Goal: Task Accomplishment & Management: Contribute content

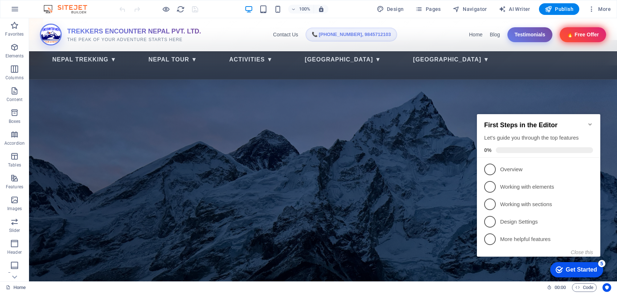
click at [591, 121] on icon "Minimize checklist" at bounding box center [590, 124] width 6 height 6
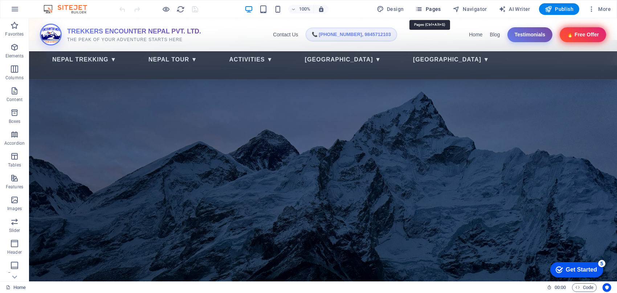
click at [421, 8] on icon "button" at bounding box center [418, 8] width 7 height 7
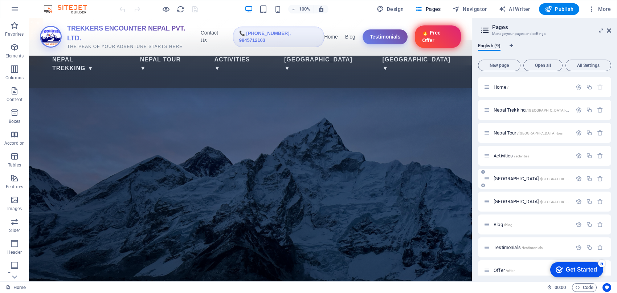
scroll to position [7, 0]
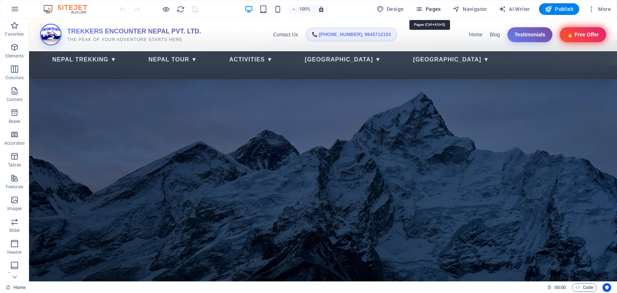
click at [420, 8] on icon "button" at bounding box center [418, 8] width 7 height 7
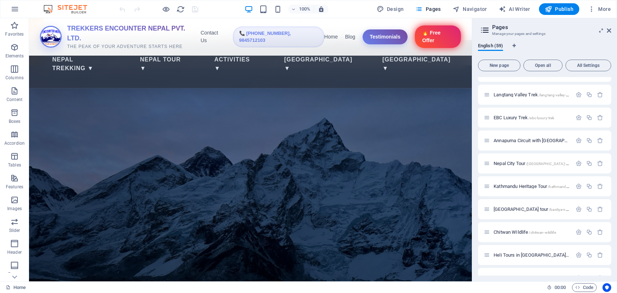
scroll to position [847, 0]
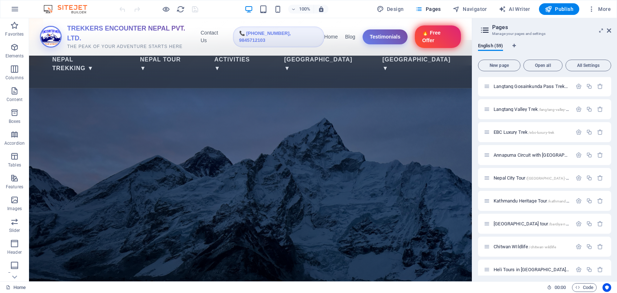
click at [473, 137] on div at bounding box center [472, 149] width 1 height 263
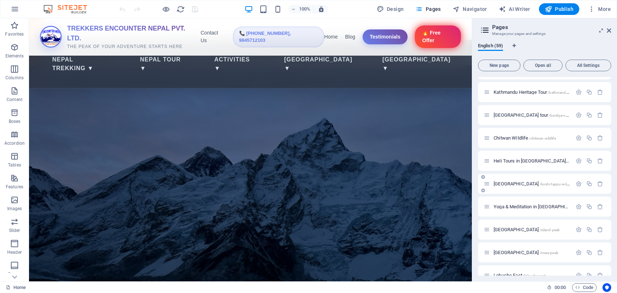
scroll to position [968, 0]
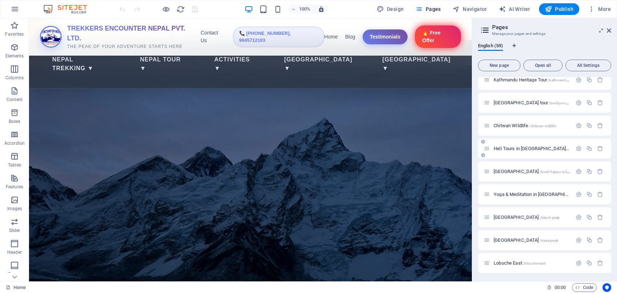
click at [515, 146] on span "Heli Tours in [GEOGRAPHIC_DATA] /heli-tours-in-[GEOGRAPHIC_DATA]" at bounding box center [560, 148] width 133 height 5
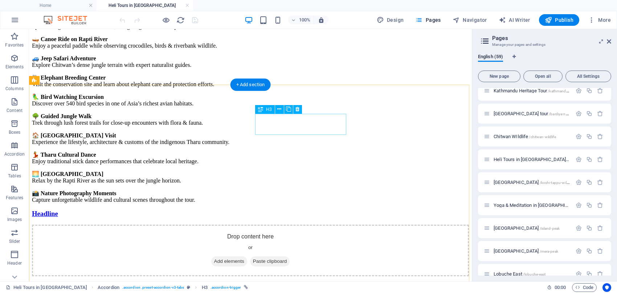
scroll to position [950, 0]
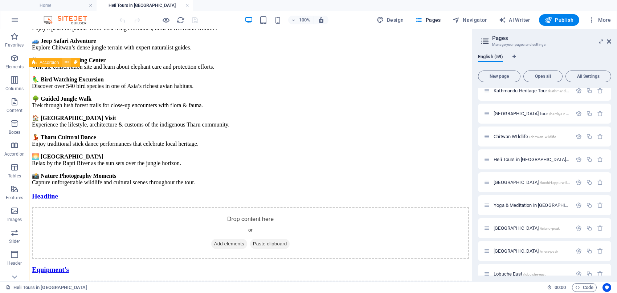
click at [66, 62] on icon at bounding box center [67, 62] width 4 height 8
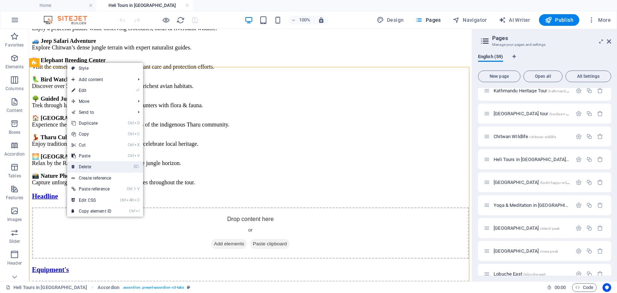
click at [114, 167] on link "⌦ Delete" at bounding box center [91, 166] width 49 height 11
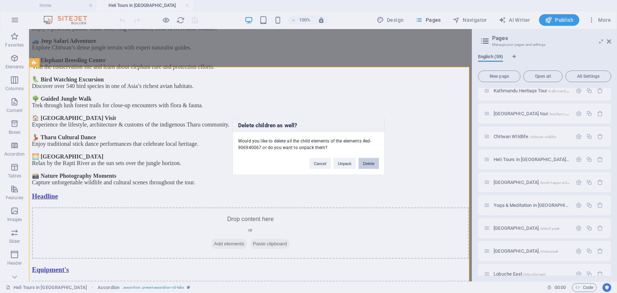
click at [367, 164] on button "Delete" at bounding box center [369, 163] width 20 height 11
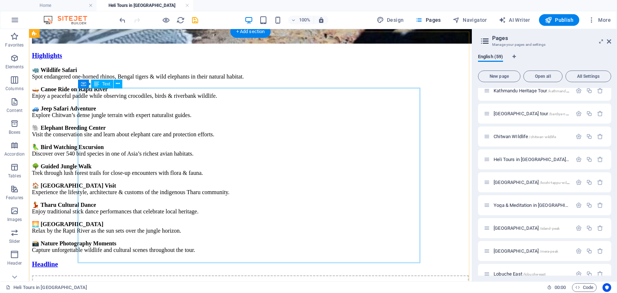
scroll to position [282, 0]
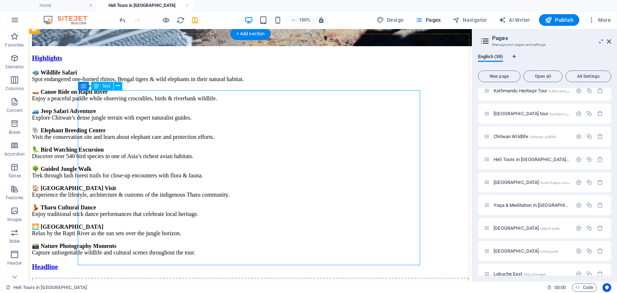
click at [97, 100] on div "🦏 Wildlife Safari Spot endangered one-horned rhinos, Bengal tigers & wild eleph…" at bounding box center [250, 162] width 437 height 187
click at [150, 106] on div "🦏 Wildlife Safari Spot endangered one-horned rhinos, Bengal tigers & wild eleph…" at bounding box center [250, 162] width 437 height 187
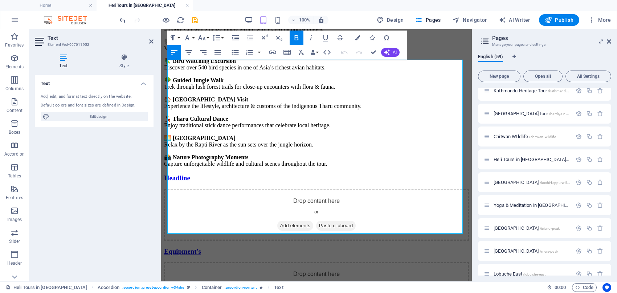
drag, startPoint x: 349, startPoint y: 227, endPoint x: 143, endPoint y: 39, distance: 279.0
click at [161, 39] on html "Highlights 🦏 Wildlife Safari Spot endangered one-horned rhinos, Bengal tigers &…" at bounding box center [316, 168] width 311 height 842
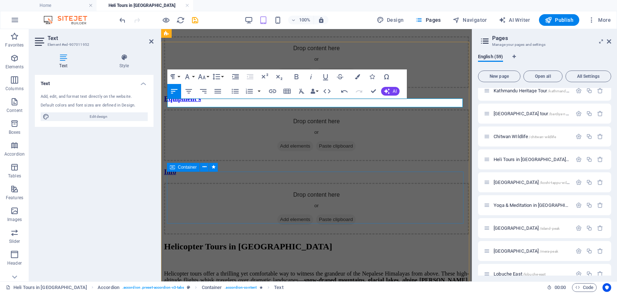
scroll to position [237, 0]
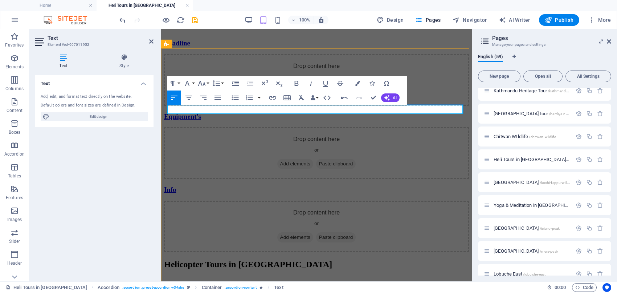
click at [217, 32] on p at bounding box center [316, 29] width 305 height 7
click at [210, 32] on p at bounding box center [316, 29] width 305 height 7
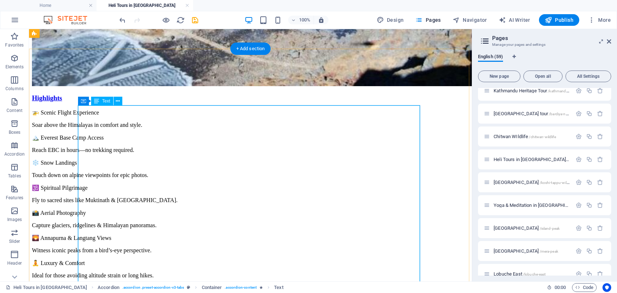
scroll to position [232, 0]
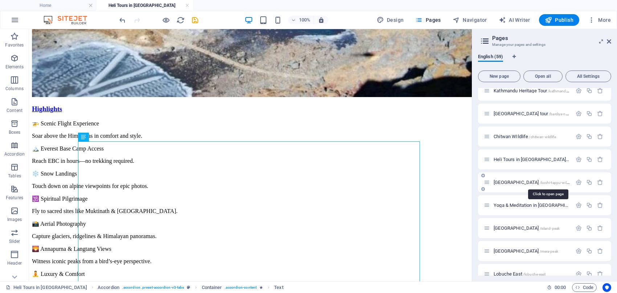
click at [513, 182] on span "[GEOGRAPHIC_DATA] /[GEOGRAPHIC_DATA]" at bounding box center [540, 181] width 92 height 5
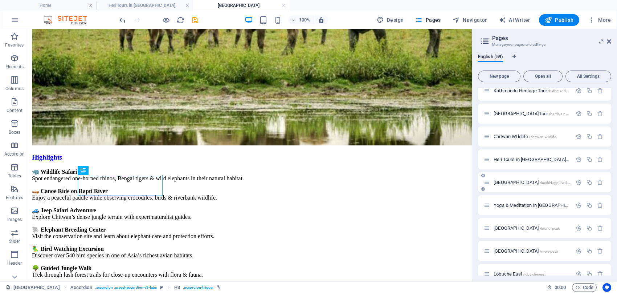
scroll to position [134, 0]
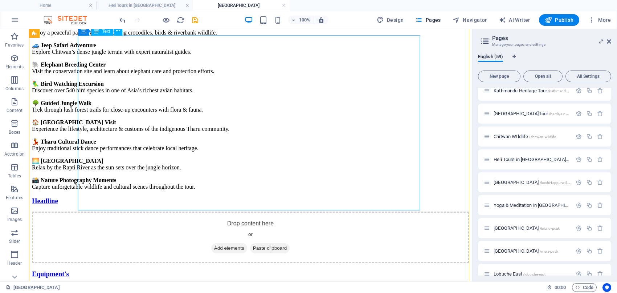
click at [122, 108] on div "🦏 Wildlife Safari Spot endangered one-horned rhinos, Bengal tigers & wild eleph…" at bounding box center [250, 96] width 437 height 187
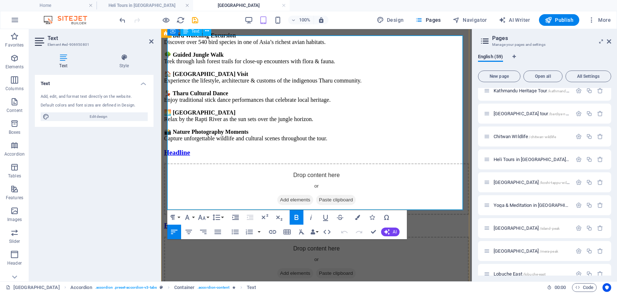
click at [220, 65] on p "🌳 Guided Jungle Walk Trek through lush forest trails for close-up encounters wi…" at bounding box center [316, 57] width 305 height 13
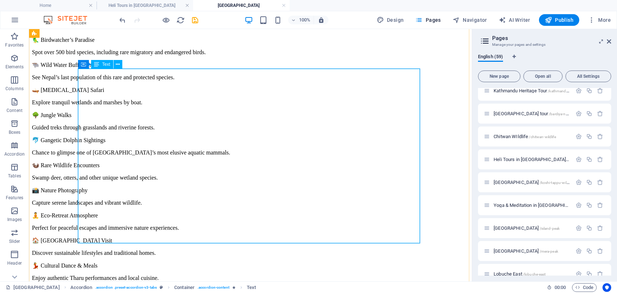
scroll to position [268, 0]
click at [517, 204] on span "Yoga & Meditation in [GEOGRAPHIC_DATA] /yoga-meditation-in-[GEOGRAPHIC_DATA]" at bounding box center [574, 204] width 161 height 5
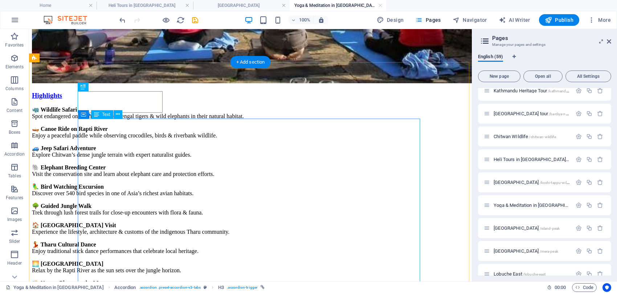
scroll to position [276, 0]
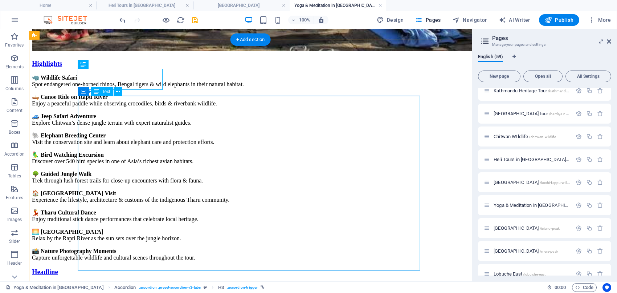
click at [165, 187] on div "🦏 Wildlife Safari Spot endangered one-horned rhinos, Bengal tigers & wild eleph…" at bounding box center [250, 167] width 437 height 187
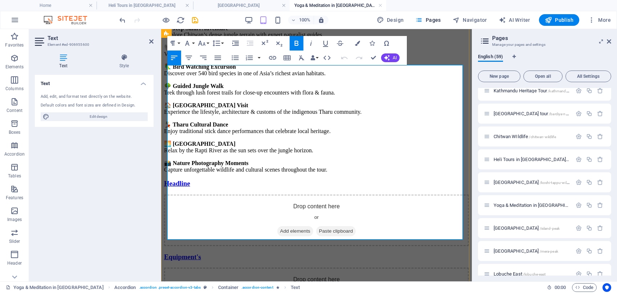
click at [260, 115] on p "🏠 [GEOGRAPHIC_DATA] Visit Experience the lifestyle, architecture & customs of t…" at bounding box center [316, 108] width 305 height 13
click at [261, 115] on p "🏠 [GEOGRAPHIC_DATA] Visit Experience the lifestyle, architecture & customs of t…" at bounding box center [316, 108] width 305 height 13
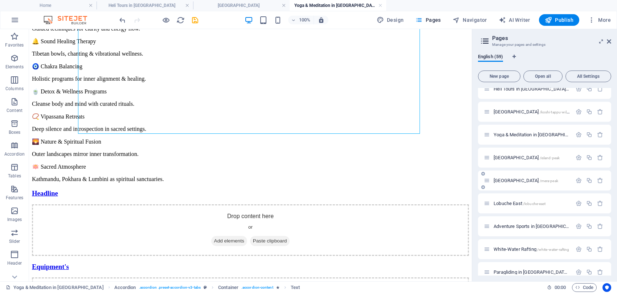
scroll to position [1044, 0]
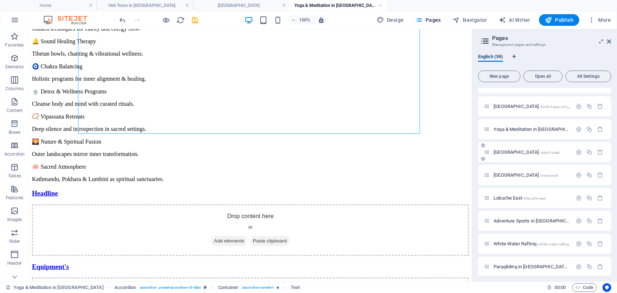
click at [502, 153] on span "[GEOGRAPHIC_DATA] /[GEOGRAPHIC_DATA]-peak" at bounding box center [527, 151] width 66 height 5
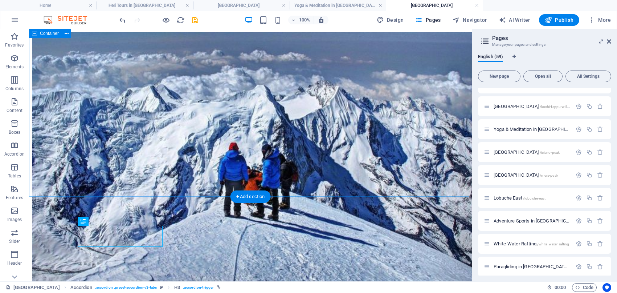
scroll to position [164, 0]
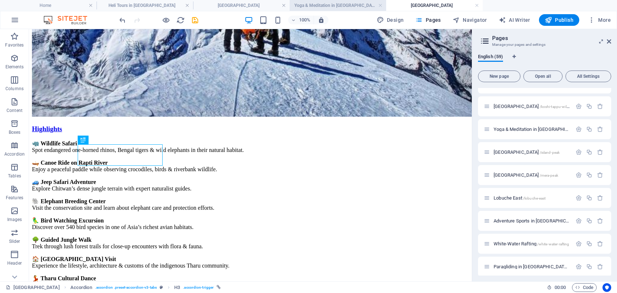
click at [351, 8] on h4 "Yoga & Meditation in [GEOGRAPHIC_DATA]" at bounding box center [338, 5] width 97 height 8
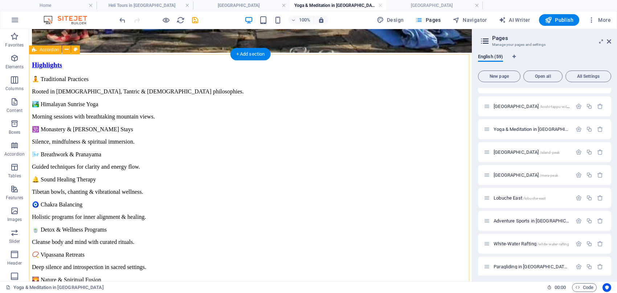
scroll to position [262, 0]
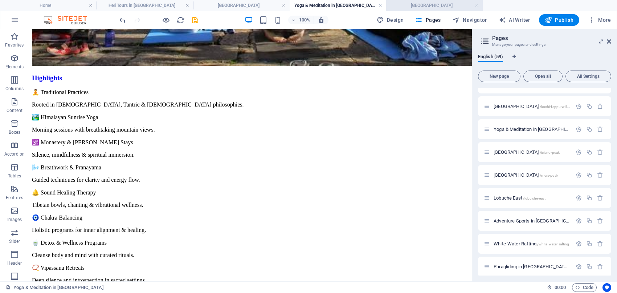
click at [431, 7] on h4 "[GEOGRAPHIC_DATA]" at bounding box center [434, 5] width 97 height 8
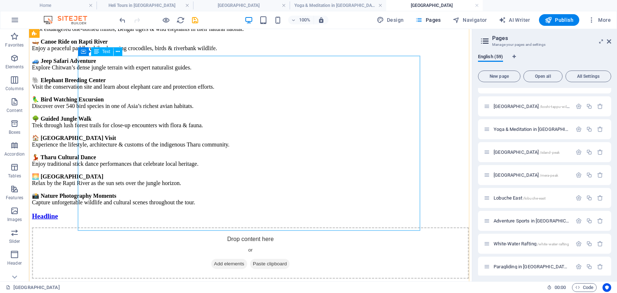
scroll to position [286, 0]
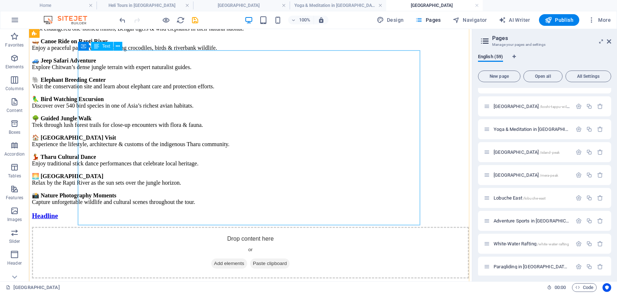
click at [226, 125] on div "🦏 Wildlife Safari Spot endangered one-horned rhinos, Bengal tigers & wild eleph…" at bounding box center [250, 112] width 437 height 187
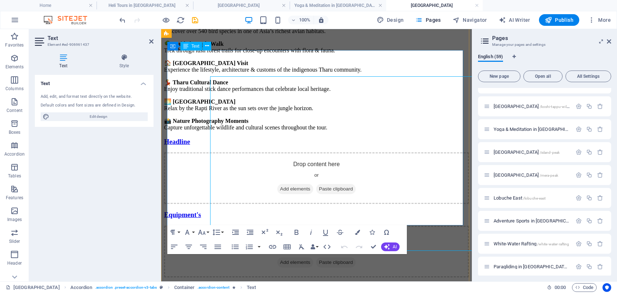
scroll to position [260, 0]
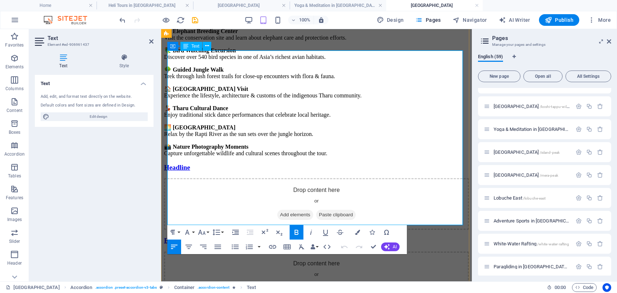
click at [250, 60] on p "🦜 Bird Watching Excursion Discover over 540 bird species in one of Asia’s riche…" at bounding box center [316, 53] width 305 height 13
click at [189, 60] on p "🦜 Bird Watching Excursion Discover over 540 bird species in one of Asia’s riche…" at bounding box center [316, 53] width 305 height 13
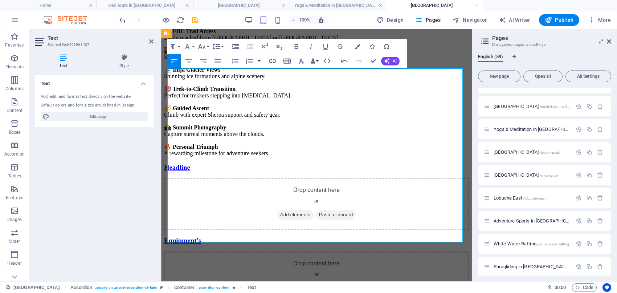
scroll to position [215, 0]
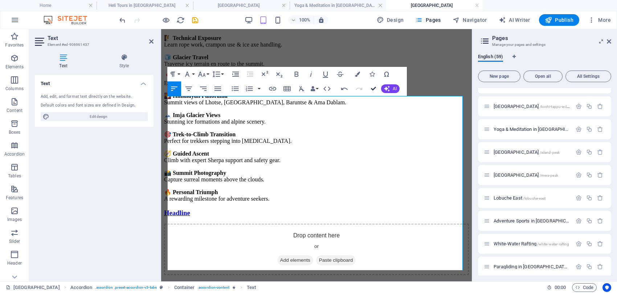
drag, startPoint x: 374, startPoint y: 86, endPoint x: 345, endPoint y: 57, distance: 41.3
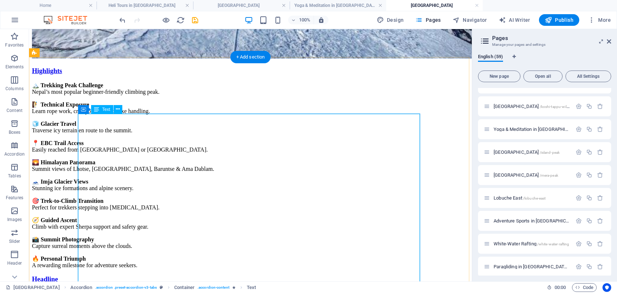
click at [139, 176] on div "🏔️ Trekking Peak Challenge Nepal’s most popular beginner-friendly climbing peak…" at bounding box center [250, 175] width 437 height 187
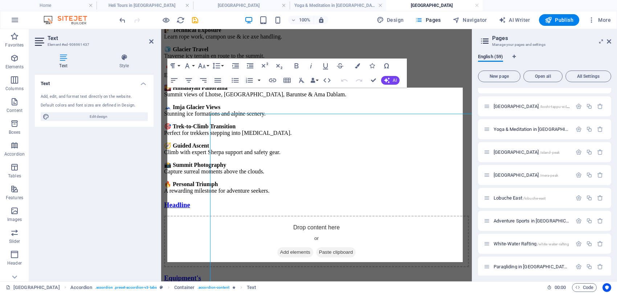
click at [139, 176] on div "Text Add, edit, and format text directly on the website. Default colors and fon…" at bounding box center [94, 175] width 119 height 200
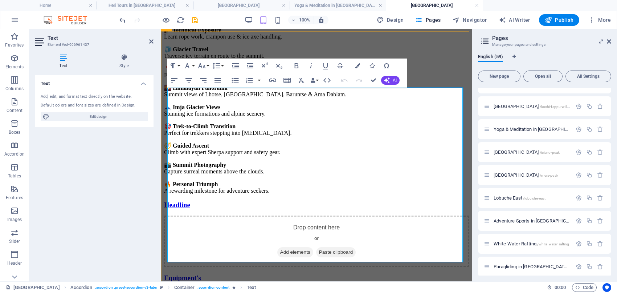
click at [228, 98] on p "🌄 Himalayan Panorama Summit views of [GEOGRAPHIC_DATA], [GEOGRAPHIC_DATA], Baru…" at bounding box center [316, 90] width 305 height 13
drag, startPoint x: 373, startPoint y: 81, endPoint x: 327, endPoint y: 88, distance: 46.3
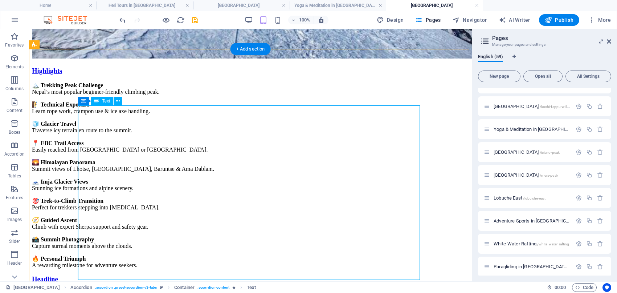
scroll to position [231, 0]
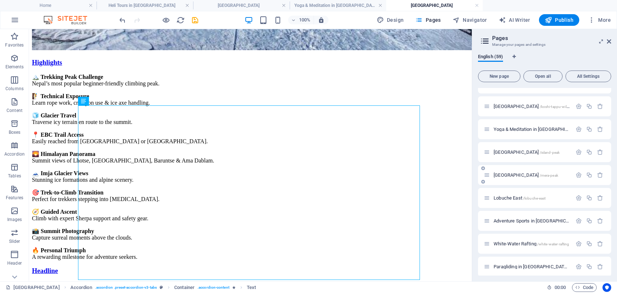
click at [502, 173] on span "Mera Peak /mera-peak" at bounding box center [526, 174] width 65 height 5
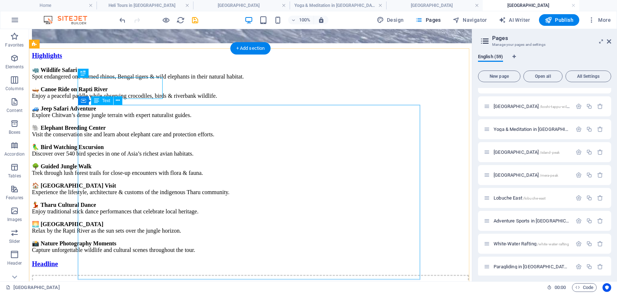
scroll to position [322, 0]
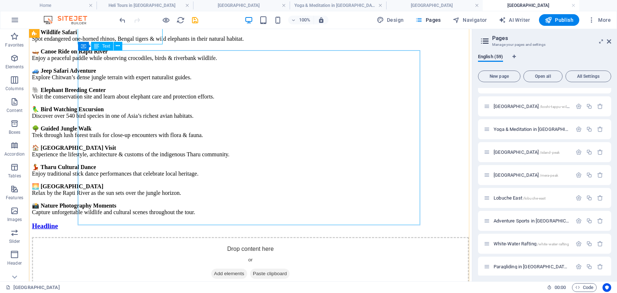
click at [180, 110] on div "🦏 Wildlife Safari Spot endangered one-horned rhinos, Bengal tigers & wild eleph…" at bounding box center [250, 122] width 437 height 187
click at [180, 111] on div "🦏 Wildlife Safari Spot endangered one-horned rhinos, Bengal tigers & wild eleph…" at bounding box center [250, 122] width 437 height 187
click at [48, 111] on div "Highlights 🦏 Wildlife Safari Spot endangered one-horned rhinos, Bengal tigers &…" at bounding box center [250, 224] width 437 height 421
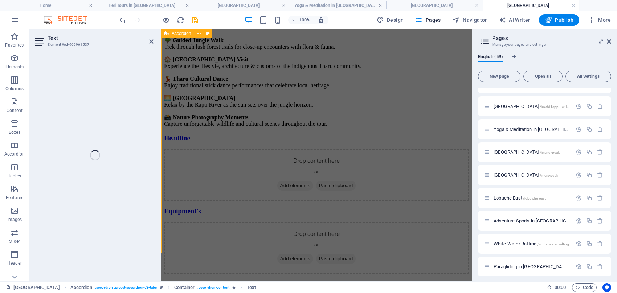
scroll to position [291, 0]
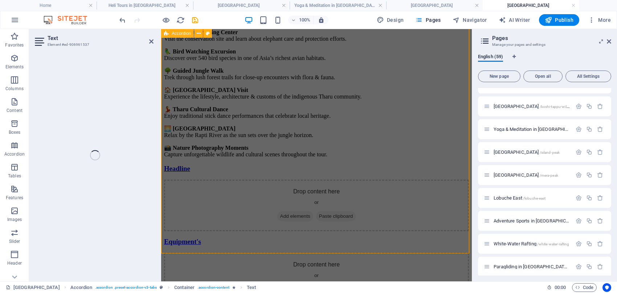
click at [204, 42] on p "🐘 Elephant Breeding Center Visit the conservation site and learn about elephant…" at bounding box center [316, 35] width 305 height 13
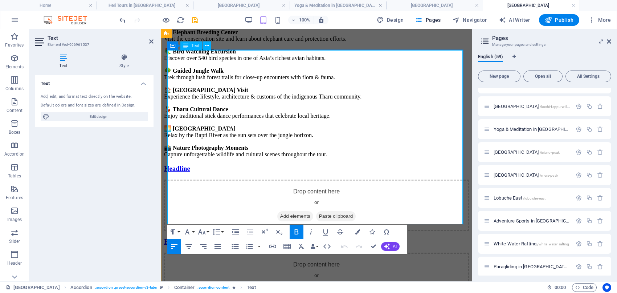
click at [204, 42] on p "🐘 Elephant Breeding Center Visit the conservation site and learn about elephant…" at bounding box center [316, 35] width 305 height 13
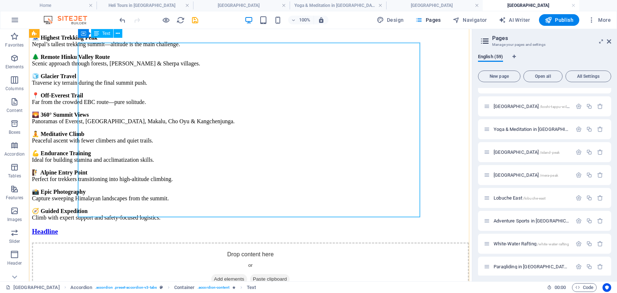
scroll to position [306, 0]
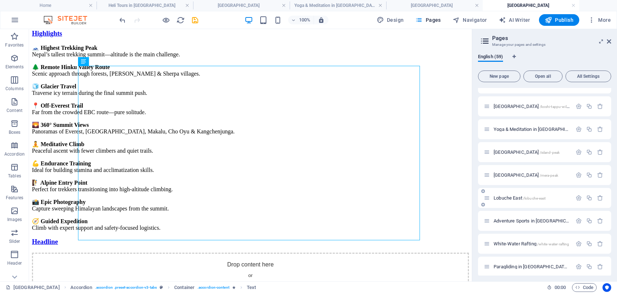
click at [512, 197] on span "Lobuche East /[GEOGRAPHIC_DATA]-east" at bounding box center [520, 197] width 52 height 5
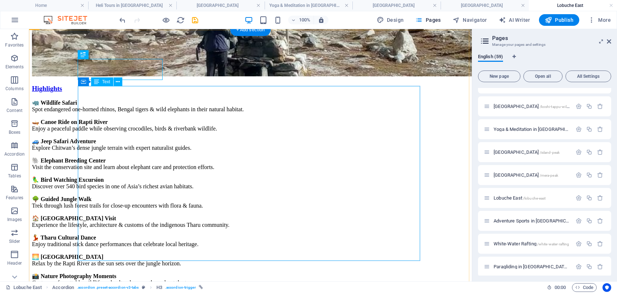
scroll to position [400, 0]
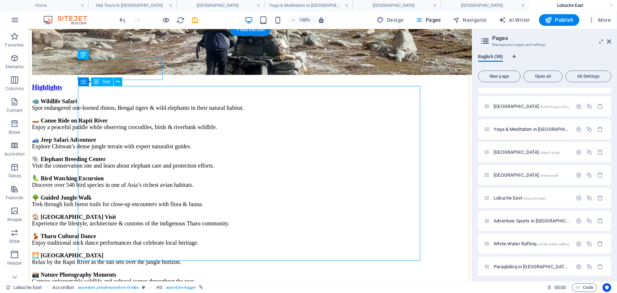
click at [190, 151] on div "🦏 Wildlife Safari Spot endangered one-horned rhinos, Bengal tigers & wild eleph…" at bounding box center [250, 191] width 437 height 187
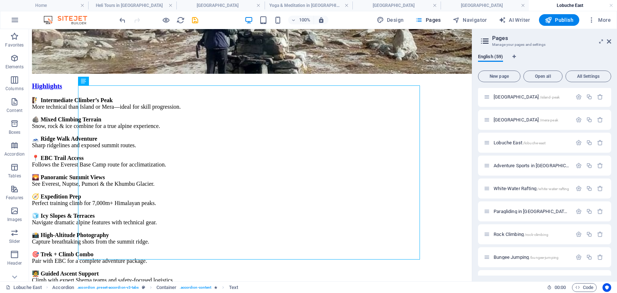
scroll to position [1104, 0]
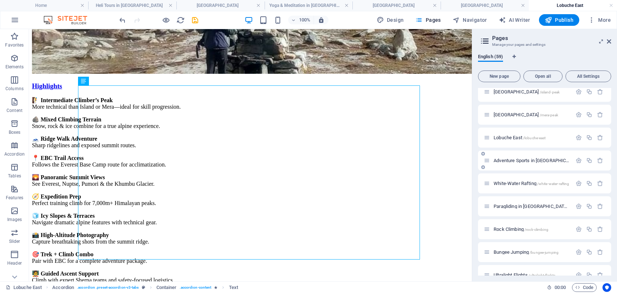
click at [504, 161] on span "Adventure Sports in [GEOGRAPHIC_DATA] /adventure-sports-in-[GEOGRAPHIC_DATA]" at bounding box center [574, 160] width 160 height 5
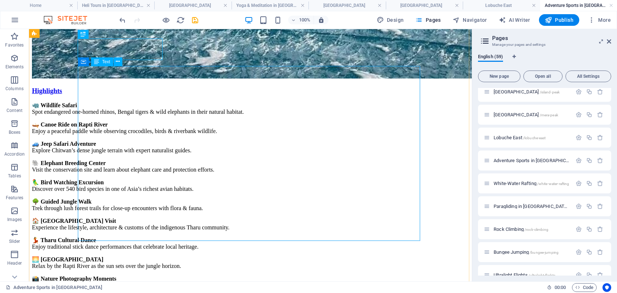
scroll to position [486, 0]
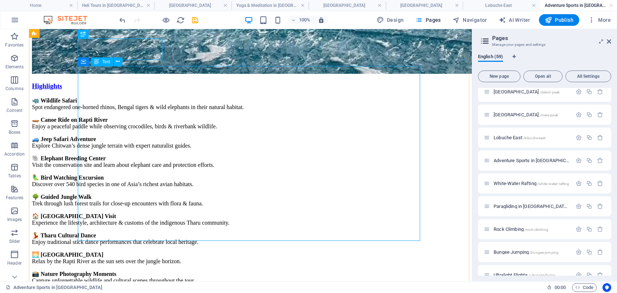
click at [166, 149] on div "🦏 Wildlife Safari Spot endangered one-horned rhinos, Bengal tigers & wild eleph…" at bounding box center [250, 190] width 437 height 187
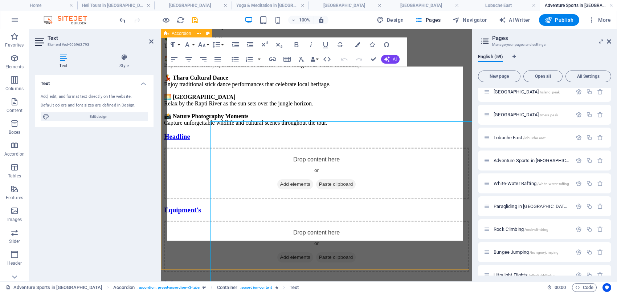
scroll to position [431, 0]
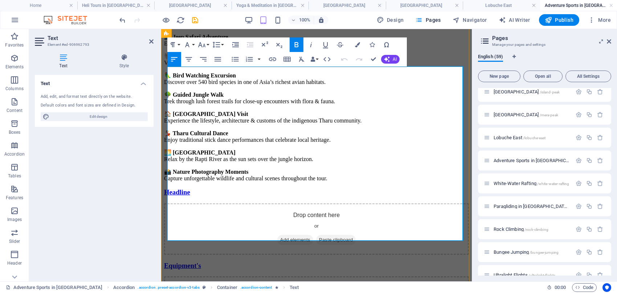
click at [288, 85] on p "🦜 Bird Watching Excursion Discover over 540 bird species in one of Asia’s riche…" at bounding box center [316, 78] width 305 height 13
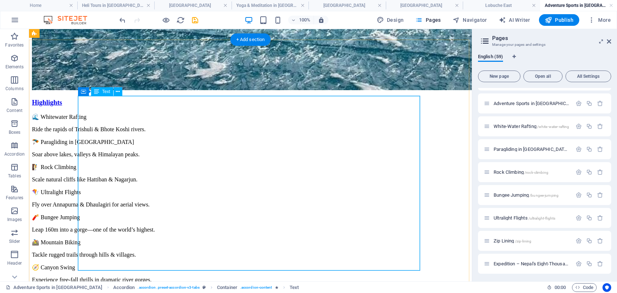
scroll to position [456, 0]
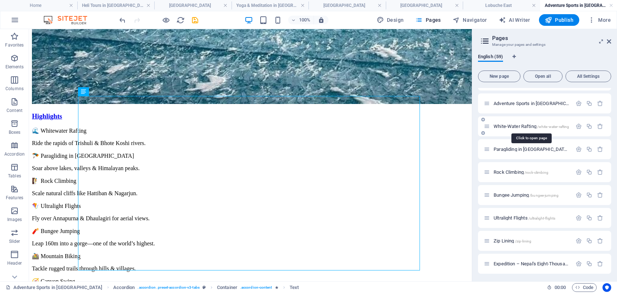
click at [506, 126] on span "White-Water Rafting /white-water-rafting" at bounding box center [532, 125] width 76 height 5
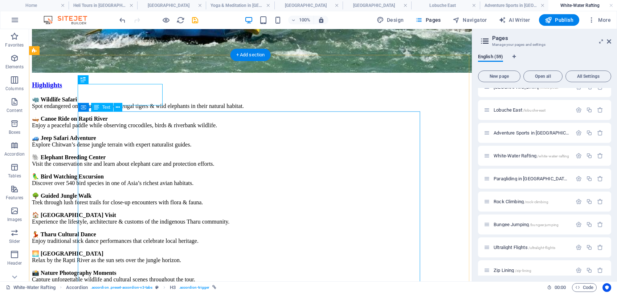
scroll to position [300, 0]
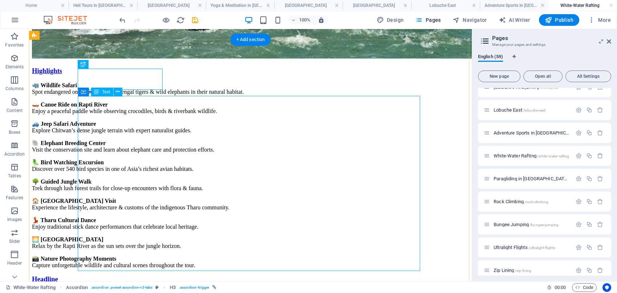
click at [168, 159] on div "🦏 Wildlife Safari Spot endangered one-horned rhinos, Bengal tigers & wild eleph…" at bounding box center [250, 175] width 437 height 187
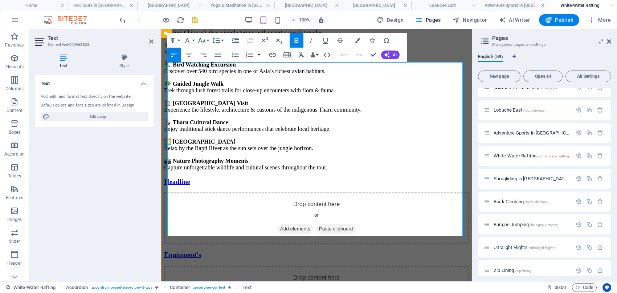
click at [233, 94] on p "🌳 Guided Jungle Walk Trek through lush forest trails for close-up encounters wi…" at bounding box center [316, 86] width 305 height 13
drag, startPoint x: 233, startPoint y: 155, endPoint x: 249, endPoint y: 155, distance: 15.2
click at [234, 94] on p "🌳 Guided Jungle Walk Trek through lush forest trails for close-up encounters wi…" at bounding box center [316, 86] width 305 height 13
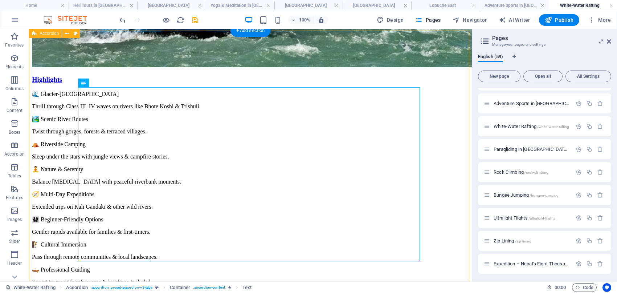
scroll to position [289, 0]
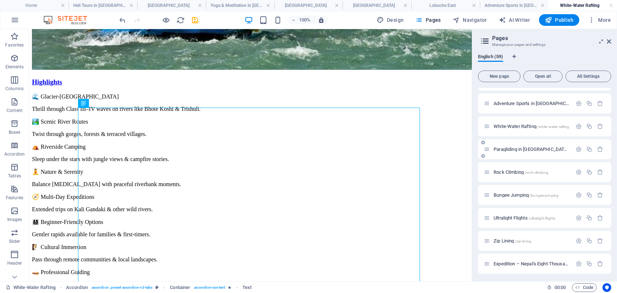
click at [520, 149] on span "Paragliding in [GEOGRAPHIC_DATA] /paragliding-in-[GEOGRAPHIC_DATA]" at bounding box center [551, 148] width 114 height 5
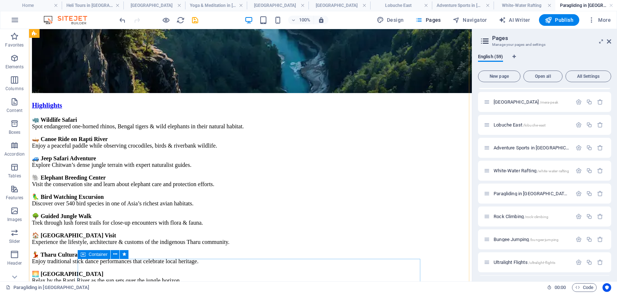
scroll to position [504, 0]
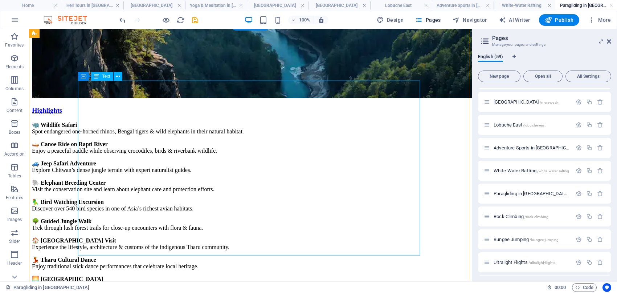
click at [134, 170] on div "🦏 Wildlife Safari Spot endangered one-horned rhinos, Bengal tigers & wild eleph…" at bounding box center [250, 214] width 437 height 187
click at [178, 171] on div "🦏 Wildlife Safari Spot endangered one-horned rhinos, Bengal tigers & wild eleph…" at bounding box center [250, 214] width 437 height 187
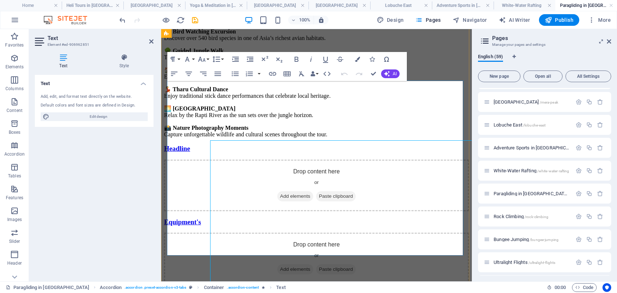
scroll to position [444, 0]
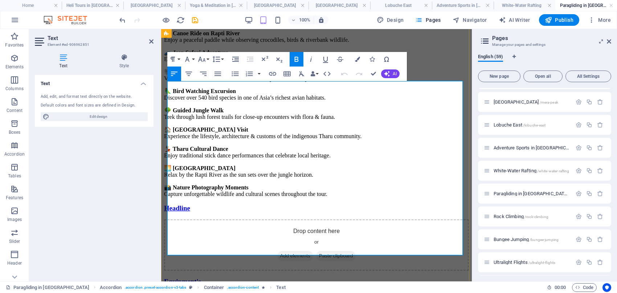
click at [207, 113] on strong "🌳 Guided Jungle Walk" at bounding box center [194, 110] width 60 height 6
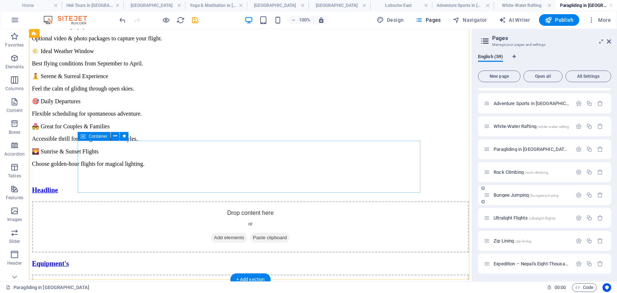
scroll to position [708, 0]
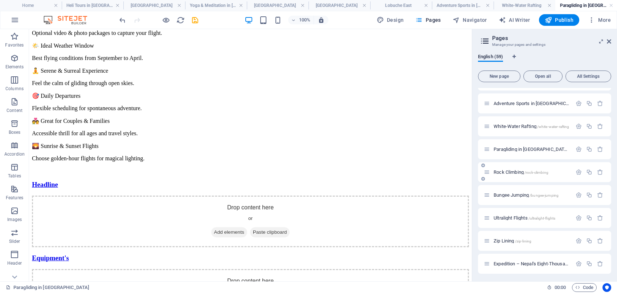
click at [504, 169] on span "Rock Climbing /rock-climbing" at bounding box center [521, 171] width 55 height 5
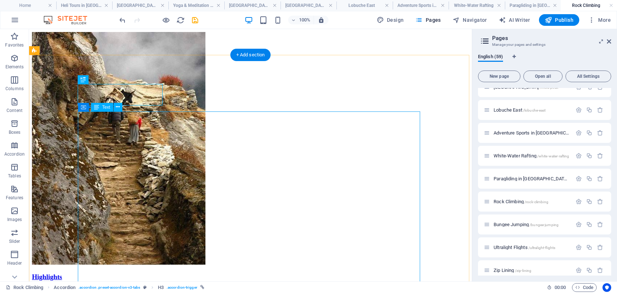
scroll to position [264, 0]
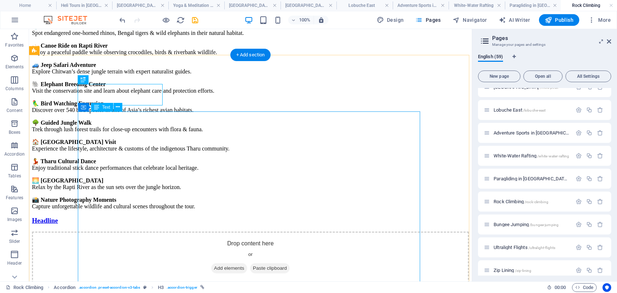
click at [182, 182] on div "🦏 Wildlife Safari Spot endangered one-horned rhinos, Bengal tigers & wild eleph…" at bounding box center [250, 116] width 437 height 187
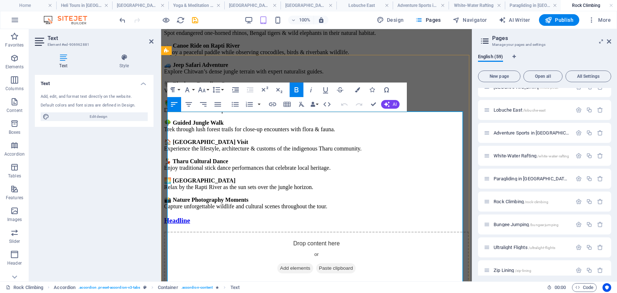
click at [193, 94] on p "🐘 Elephant Breeding Center Visit the conservation site and learn about elephant…" at bounding box center [316, 87] width 305 height 13
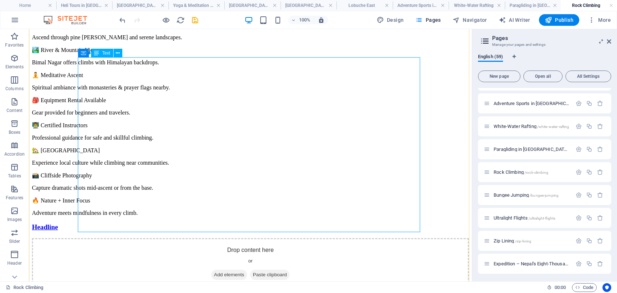
scroll to position [325, 0]
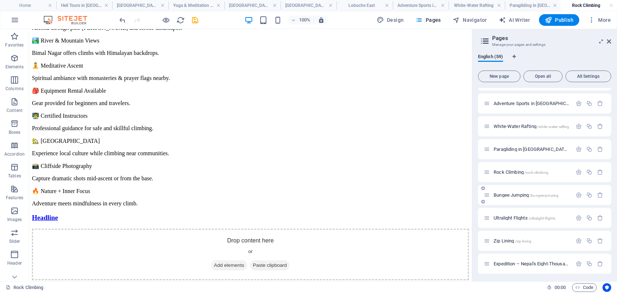
click at [508, 193] on span "Bungee Jumping /bungee-jumping" at bounding box center [526, 194] width 65 height 5
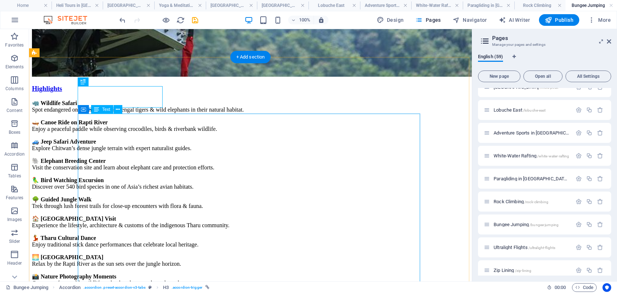
scroll to position [277, 0]
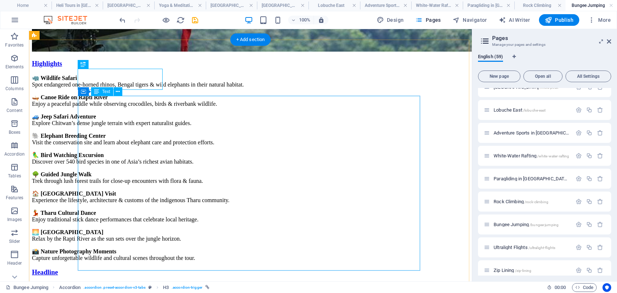
click at [166, 169] on div "🦏 Wildlife Safari Spot endangered one-horned rhinos, Bengal tigers & wild eleph…" at bounding box center [250, 167] width 437 height 187
click at [34, 169] on div "Highlights 🦏 Wildlife Safari Spot endangered one-horned rhinos, Bengal tigers &…" at bounding box center [250, 270] width 437 height 421
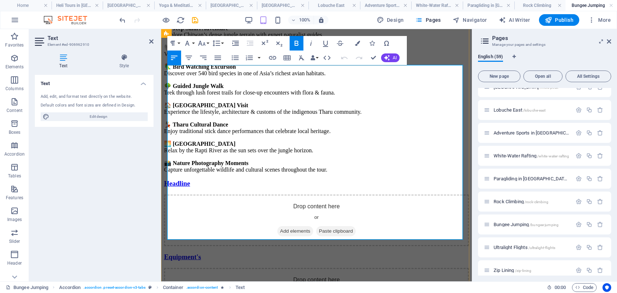
click at [220, 108] on strong "🏠 [GEOGRAPHIC_DATA] Visit" at bounding box center [206, 105] width 84 height 6
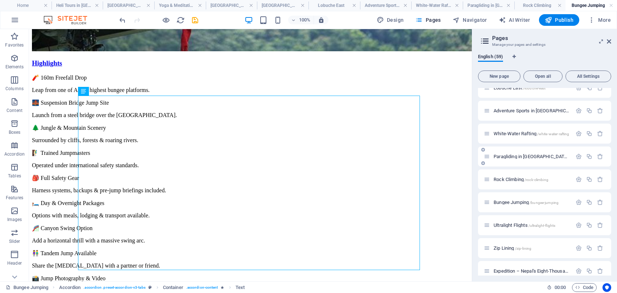
scroll to position [1161, 0]
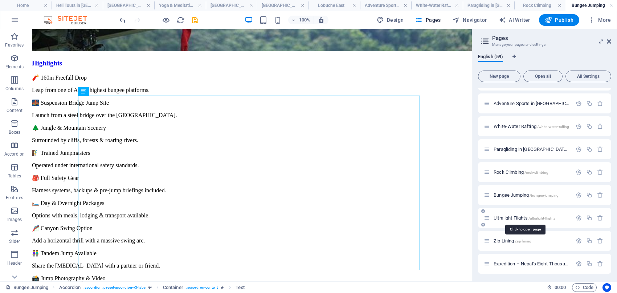
click at [510, 218] on span "Ultralight Flights /ultralight-flights" at bounding box center [525, 217] width 62 height 5
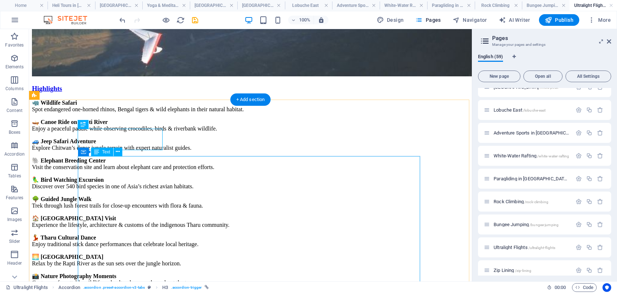
scroll to position [305, 0]
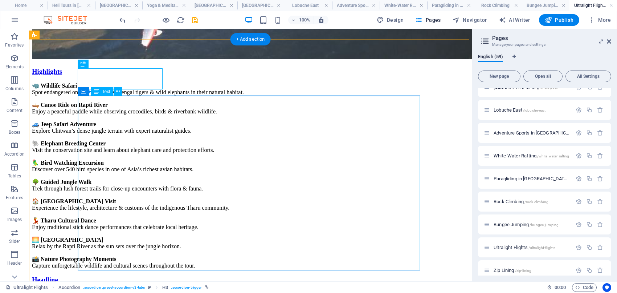
click at [187, 159] on div "🦏 Wildlife Safari Spot endangered one-horned rhinos, Bengal tigers & wild eleph…" at bounding box center [250, 175] width 437 height 187
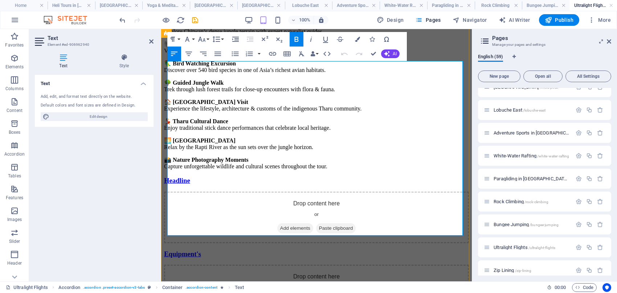
click at [282, 54] on p "🐘 Elephant Breeding Center Visit the conservation site and learn about elephant…" at bounding box center [316, 47] width 305 height 13
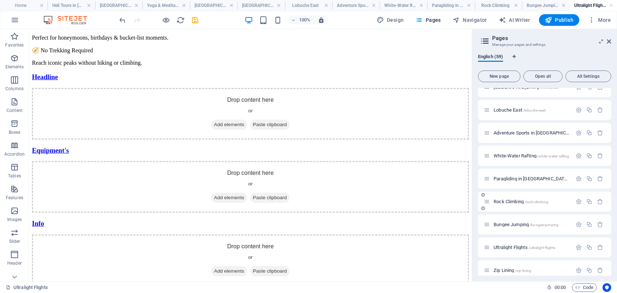
scroll to position [1161, 0]
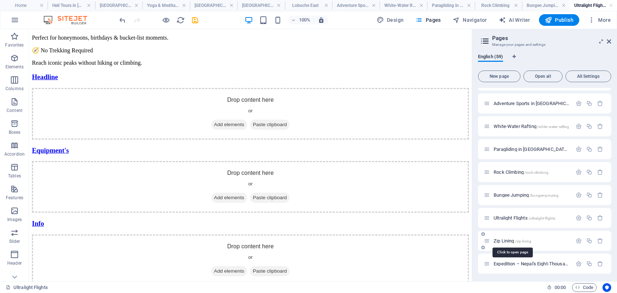
click at [503, 239] on span "Zip Lining /zip-lining" at bounding box center [513, 240] width 38 height 5
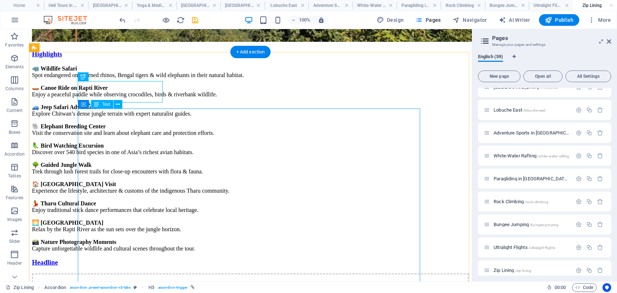
scroll to position [291, 0]
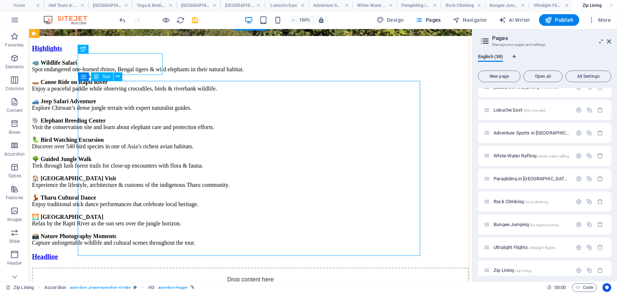
click at [171, 136] on div "🦏 Wildlife Safari Spot endangered one-horned rhinos, Bengal tigers & wild eleph…" at bounding box center [250, 152] width 437 height 187
click at [39, 267] on div "Drop content here or Add elements Paste clipboard" at bounding box center [250, 293] width 437 height 52
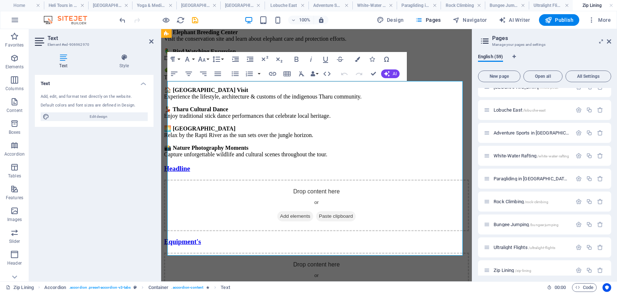
scroll to position [260, 0]
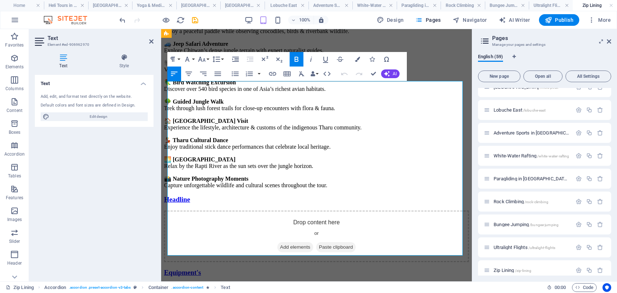
click at [299, 73] on p "🐘 Elephant Breeding Center Visit the conservation site and learn about elephant…" at bounding box center [316, 66] width 305 height 13
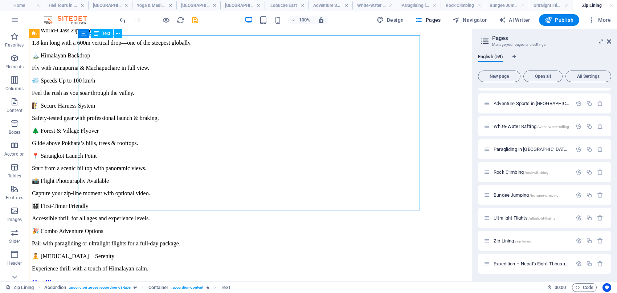
scroll to position [321, 0]
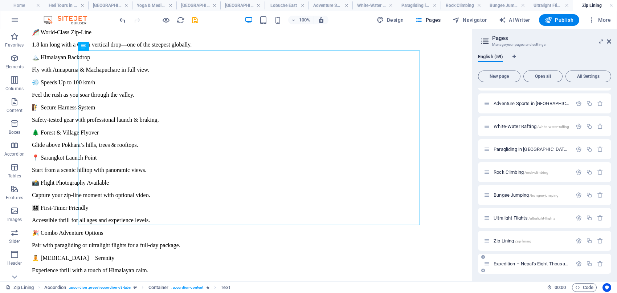
click at [512, 261] on span "Expedition – Nepal's Eight-Thousanders /expedition-[GEOGRAPHIC_DATA]-s-eight-th…" at bounding box center [581, 263] width 175 height 5
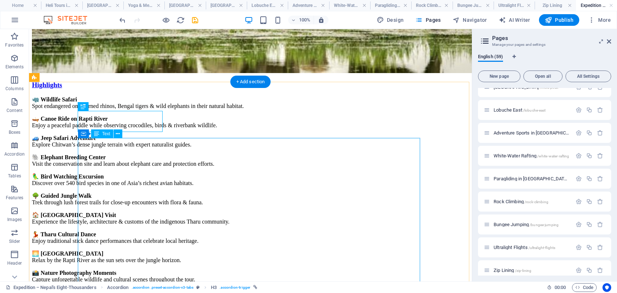
scroll to position [209, 0]
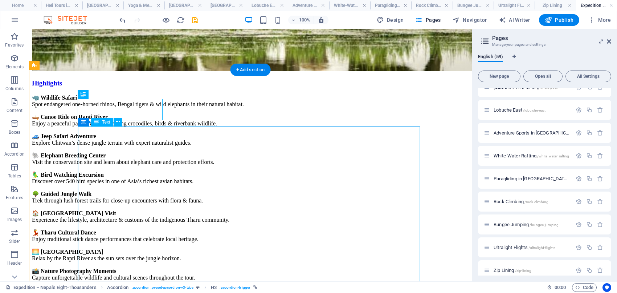
click at [199, 188] on div "🦏 Wildlife Safari Spot endangered one-horned rhinos, Bengal tigers & wild eleph…" at bounding box center [250, 187] width 437 height 187
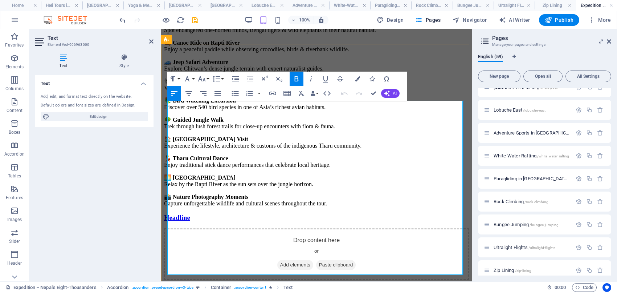
click at [257, 91] on p "🐘 Elephant Breeding Center Visit the conservation site and learn about elephant…" at bounding box center [316, 84] width 305 height 13
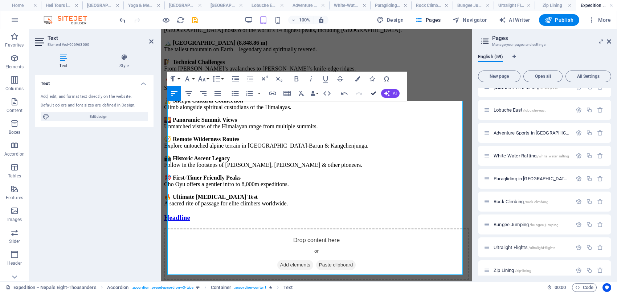
scroll to position [218, 0]
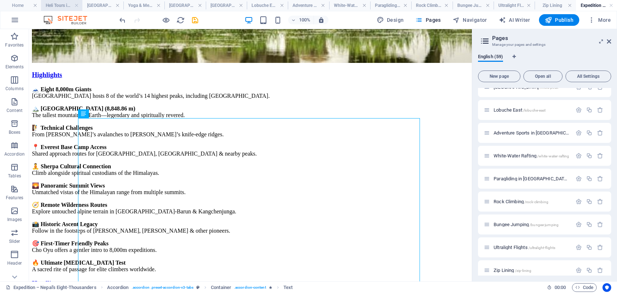
click at [62, 3] on h4 "Heli Tours in [GEOGRAPHIC_DATA]" at bounding box center [61, 5] width 41 height 8
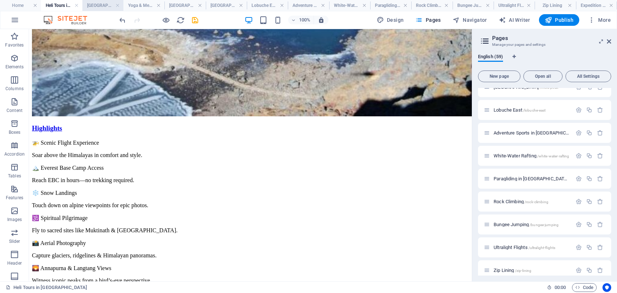
scroll to position [232, 0]
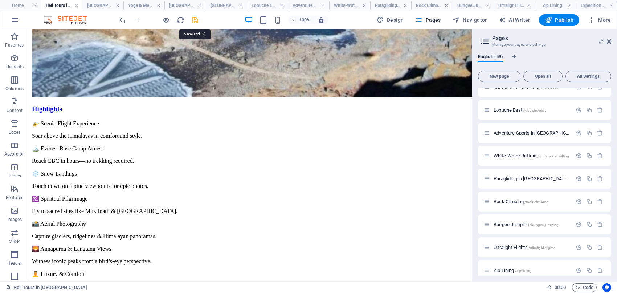
click at [195, 19] on icon "save" at bounding box center [195, 20] width 8 height 8
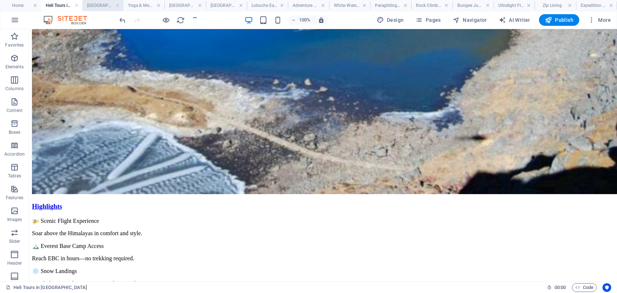
click at [101, 6] on h4 "[GEOGRAPHIC_DATA]" at bounding box center [102, 5] width 41 height 8
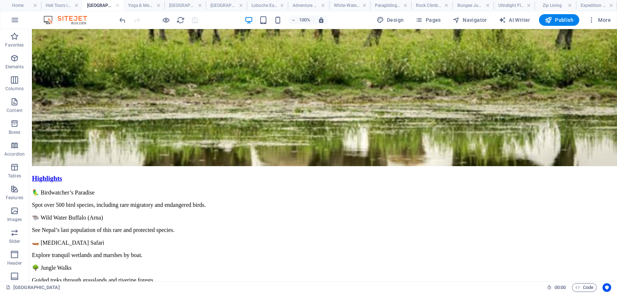
scroll to position [268, 0]
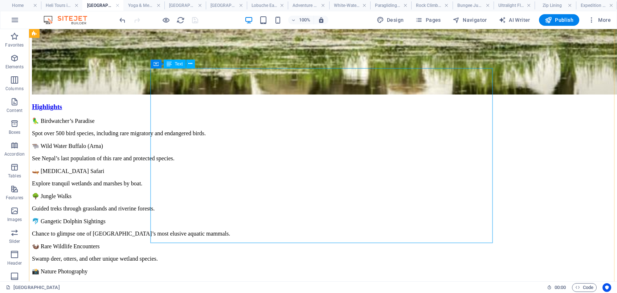
click at [228, 118] on div "🦜 Birdwatcher’s Paradise Spot over 500 bird species, including rare migratory a…" at bounding box center [323, 239] width 582 height 245
click at [235, 126] on div "🦜 Birdwatcher’s Paradise Spot over 500 bird species, including rare migratory a…" at bounding box center [323, 239] width 582 height 245
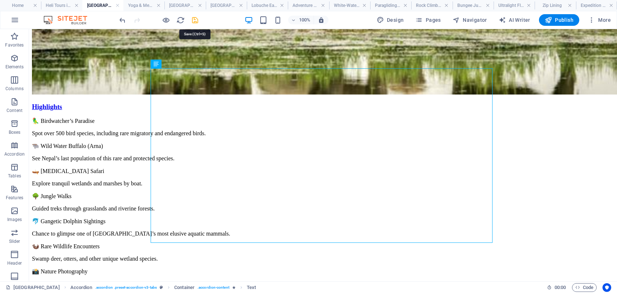
click at [197, 20] on icon "save" at bounding box center [195, 20] width 8 height 8
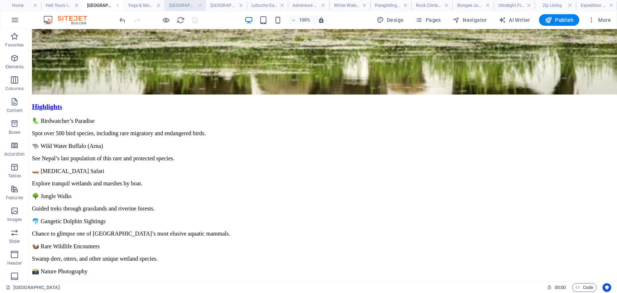
click at [182, 3] on h4 "[GEOGRAPHIC_DATA]" at bounding box center [184, 5] width 41 height 8
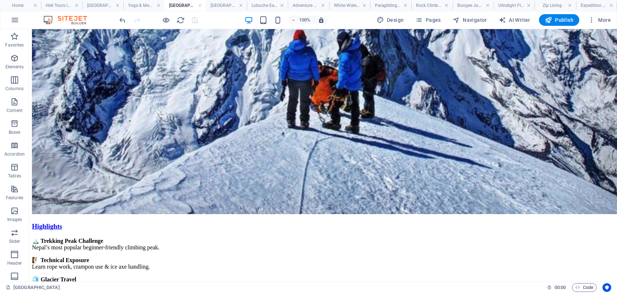
scroll to position [231, 0]
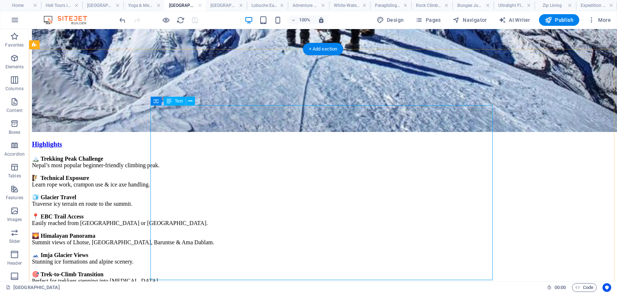
click at [284, 155] on div "🏔️ Trekking Peak Challenge Nepal’s most popular beginner-friendly climbing peak…" at bounding box center [323, 248] width 582 height 187
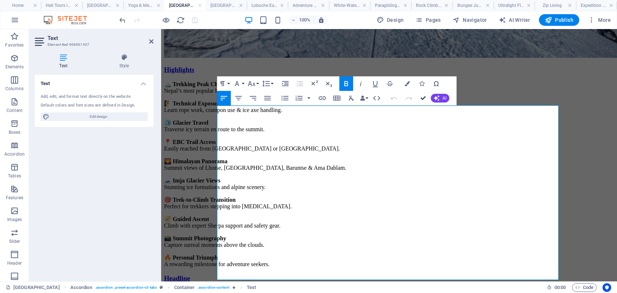
drag, startPoint x: 394, startPoint y: 69, endPoint x: 423, endPoint y: 98, distance: 41.1
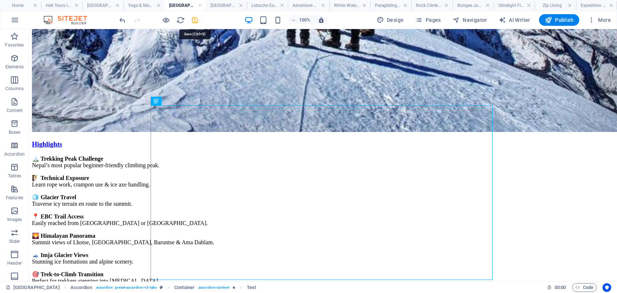
click at [195, 20] on icon "save" at bounding box center [195, 20] width 8 height 8
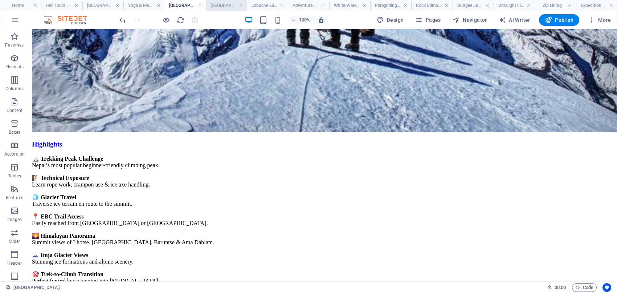
click at [226, 5] on h4 "[GEOGRAPHIC_DATA]" at bounding box center [226, 5] width 41 height 8
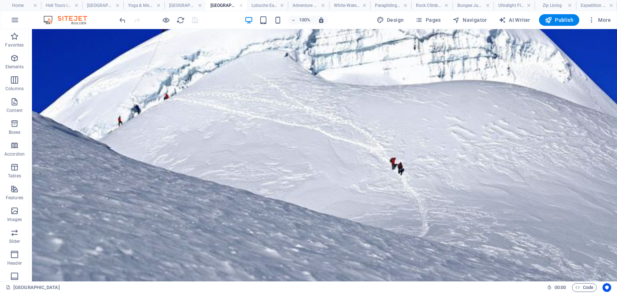
scroll to position [306, 0]
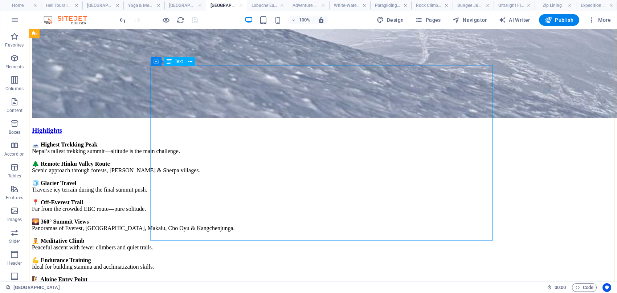
click at [289, 141] on div "🗻 Highest Trekking Peak [GEOGRAPHIC_DATA]’s tallest trekking summit—altitude is…" at bounding box center [323, 234] width 582 height 187
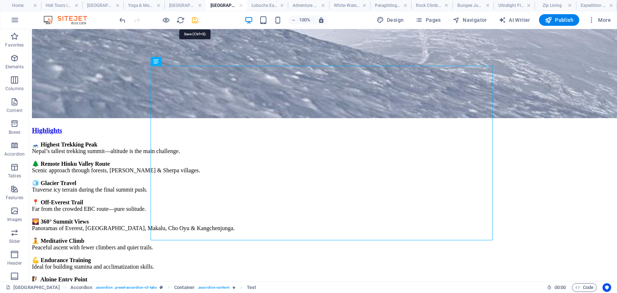
click at [197, 19] on icon "save" at bounding box center [195, 20] width 8 height 8
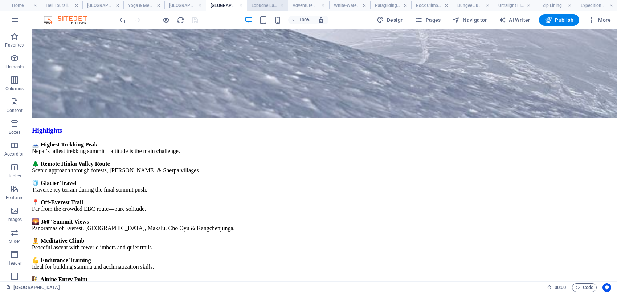
click at [265, 5] on h4 "Lobuche East" at bounding box center [267, 5] width 41 height 8
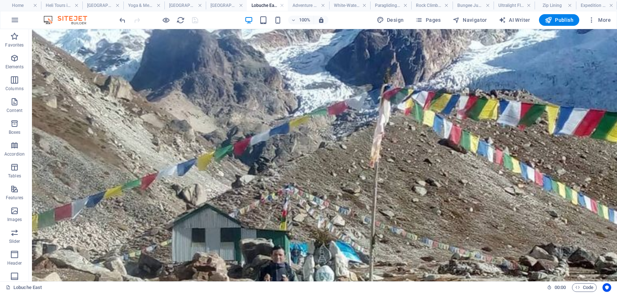
scroll to position [401, 0]
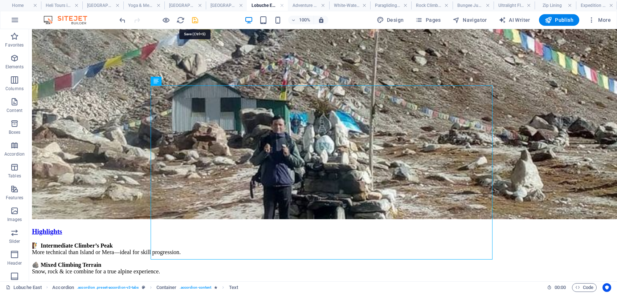
drag, startPoint x: 195, startPoint y: 21, endPoint x: 265, endPoint y: 8, distance: 71.3
click at [195, 21] on icon "save" at bounding box center [195, 20] width 8 height 8
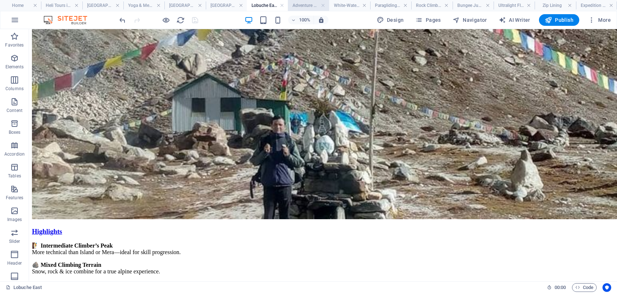
click at [301, 4] on h4 "Adventure Sports in [GEOGRAPHIC_DATA]" at bounding box center [308, 5] width 41 height 8
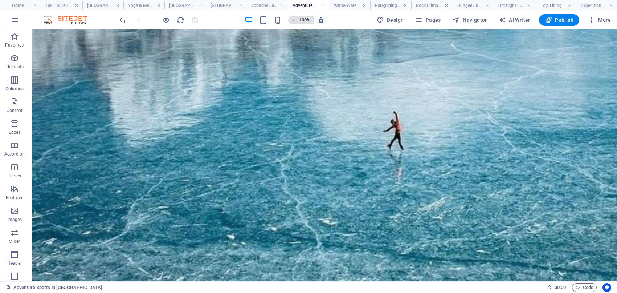
scroll to position [456, 0]
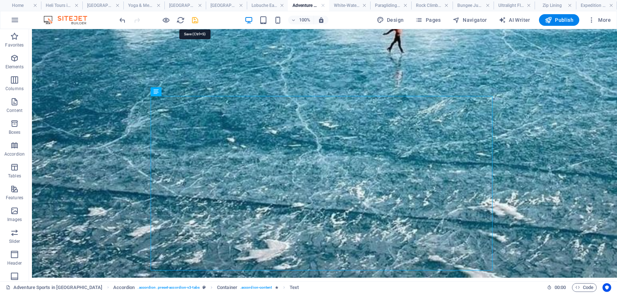
click at [197, 20] on icon "save" at bounding box center [195, 20] width 8 height 8
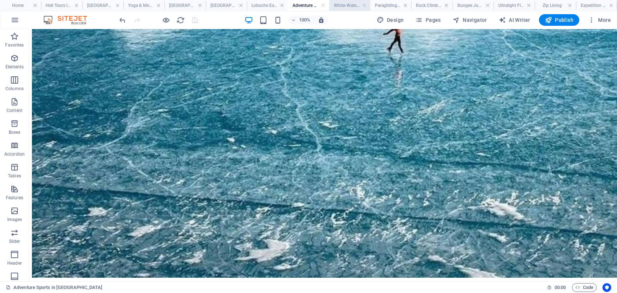
click at [347, 6] on h4 "White-Water Rafting" at bounding box center [349, 5] width 41 height 8
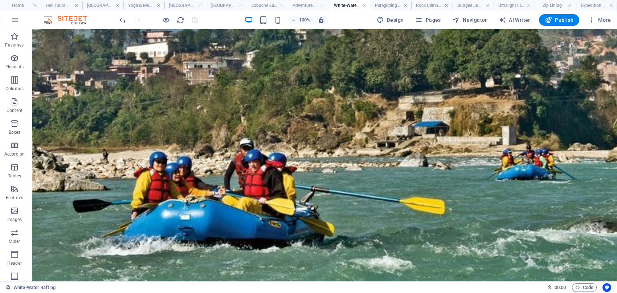
scroll to position [289, 0]
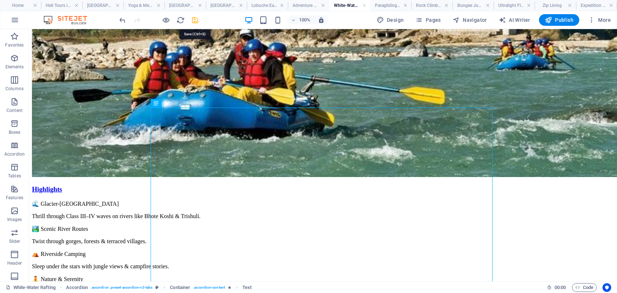
drag, startPoint x: 196, startPoint y: 21, endPoint x: 335, endPoint y: 7, distance: 139.4
click at [196, 21] on icon "save" at bounding box center [195, 20] width 8 height 8
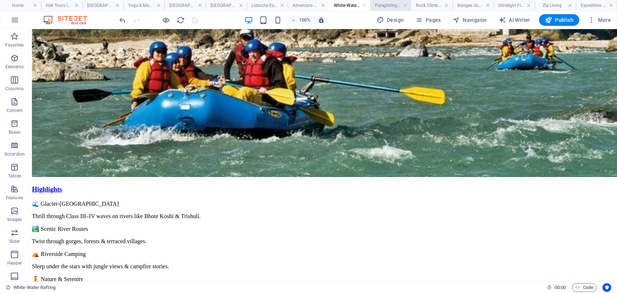
click at [386, 5] on h4 "Paragliding in [GEOGRAPHIC_DATA]" at bounding box center [390, 5] width 41 height 8
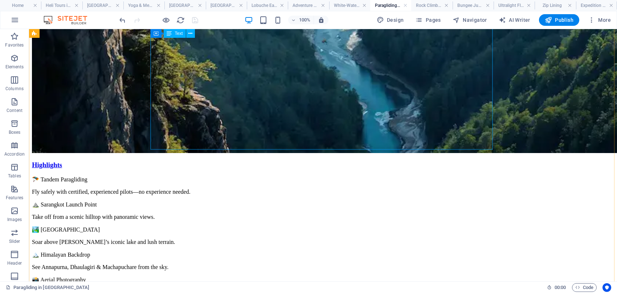
scroll to position [602, 0]
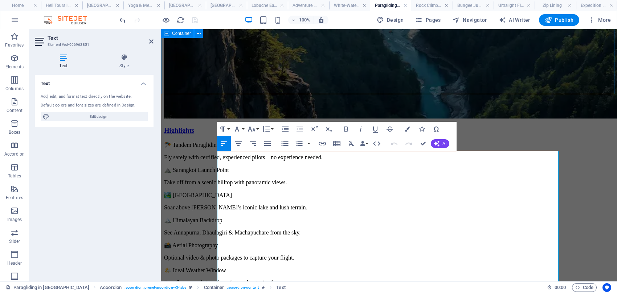
scroll to position [434, 0]
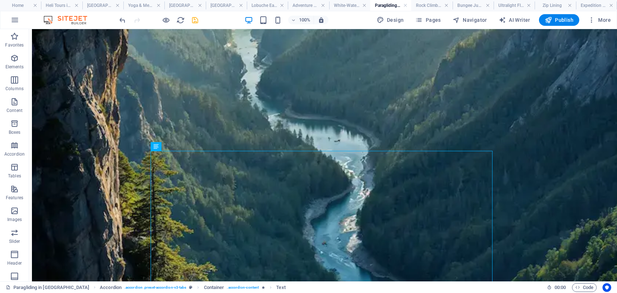
click at [195, 19] on icon "save" at bounding box center [195, 20] width 8 height 8
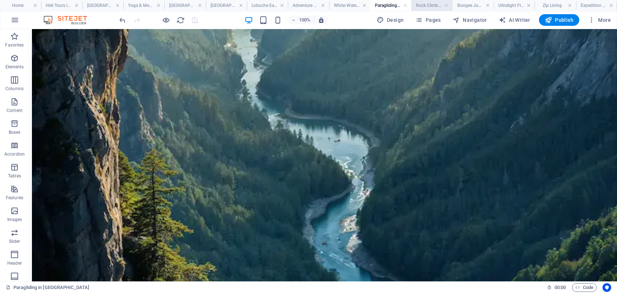
click at [430, 4] on h4 "Rock Climbing" at bounding box center [431, 5] width 41 height 8
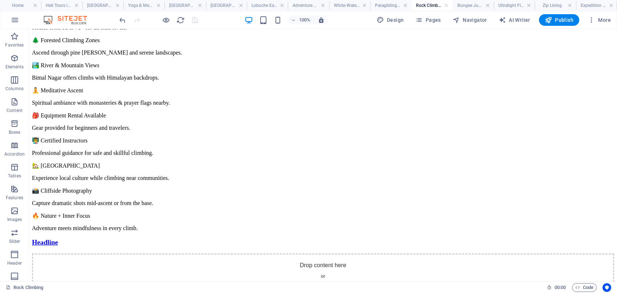
scroll to position [325, 0]
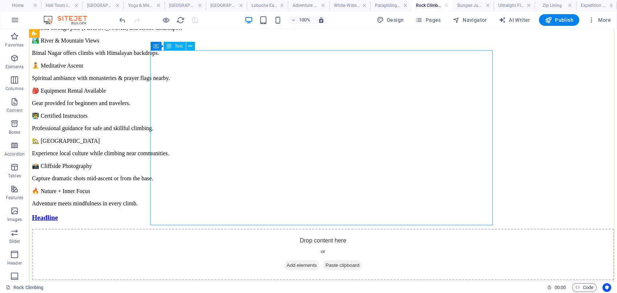
click at [338, 113] on div "🧗 Scenic Crag Locations Climb natural cliffs in [GEOGRAPHIC_DATA], [GEOGRAPHIC_…" at bounding box center [323, 84] width 582 height 245
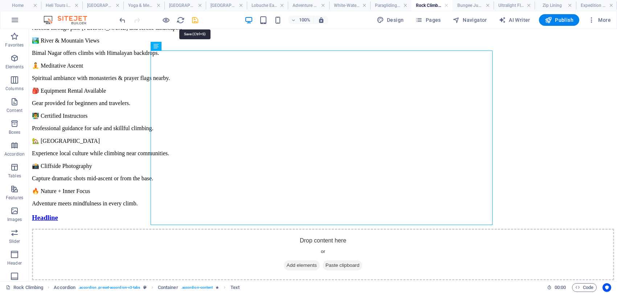
click at [195, 20] on icon "save" at bounding box center [195, 20] width 8 height 8
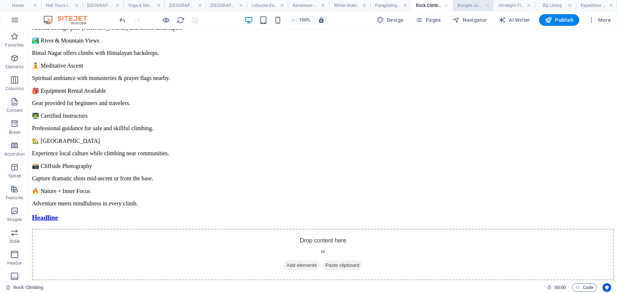
click at [471, 6] on h4 "Bungee Jumping" at bounding box center [473, 5] width 41 height 8
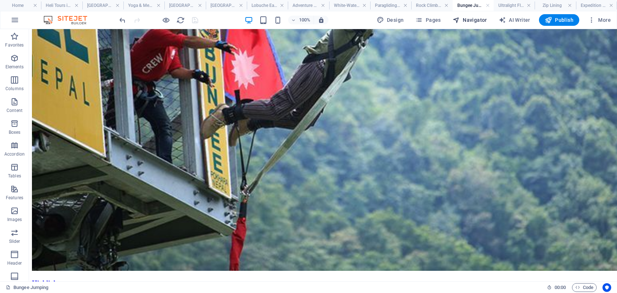
scroll to position [277, 0]
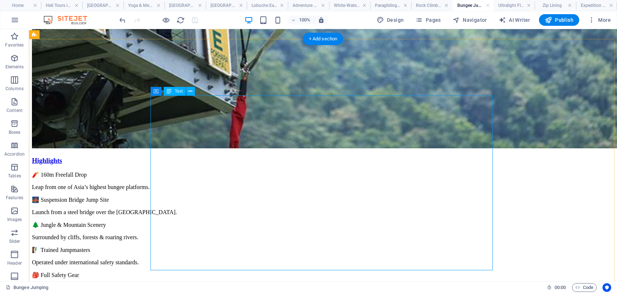
click at [289, 171] on div "🧨 160m Freefall Drop Leap from one of Asia’s highest bungee platforms. 🌉 Suspen…" at bounding box center [323, 293] width 582 height 245
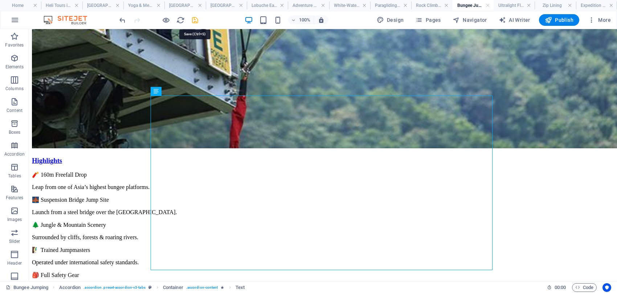
click at [194, 20] on icon "save" at bounding box center [195, 20] width 8 height 8
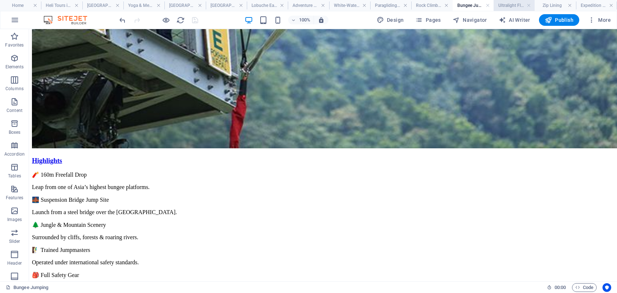
click at [511, 4] on h4 "Ultralight Flights" at bounding box center [514, 5] width 41 height 8
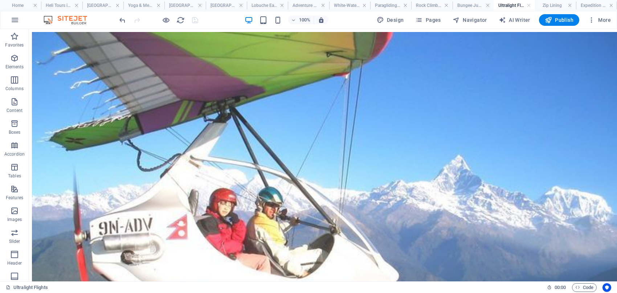
scroll to position [0, 0]
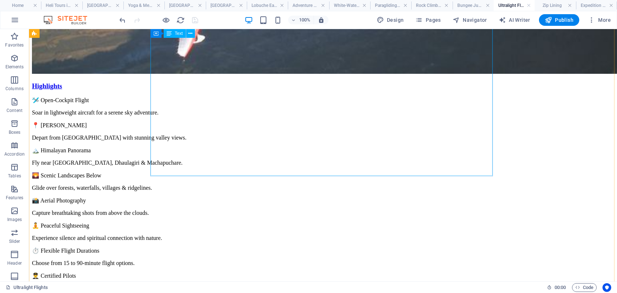
click at [359, 104] on div "🛩️ Open-Cockpit Flight Soar in lightweight aircraft for a serene sky adventure.…" at bounding box center [323, 219] width 582 height 245
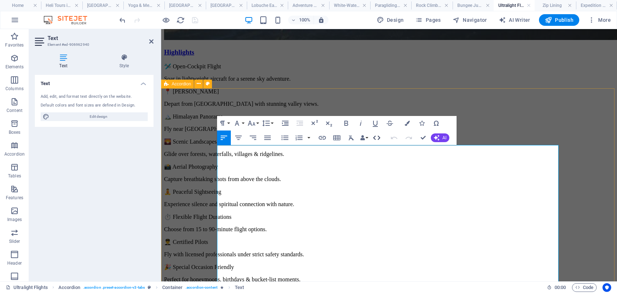
scroll to position [250, 0]
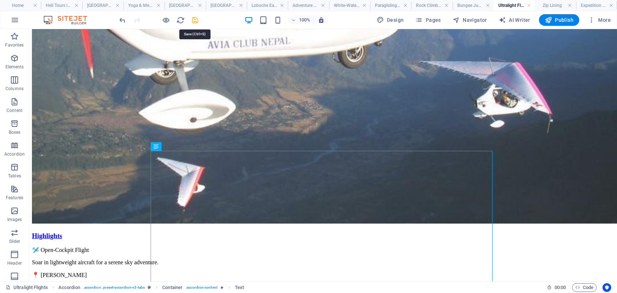
click at [193, 19] on icon "save" at bounding box center [195, 20] width 8 height 8
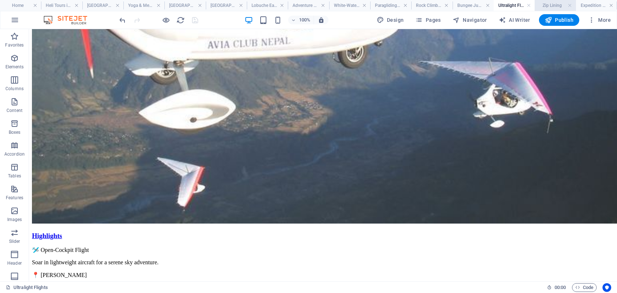
click at [553, 5] on h4 "Zip Lining" at bounding box center [555, 5] width 41 height 8
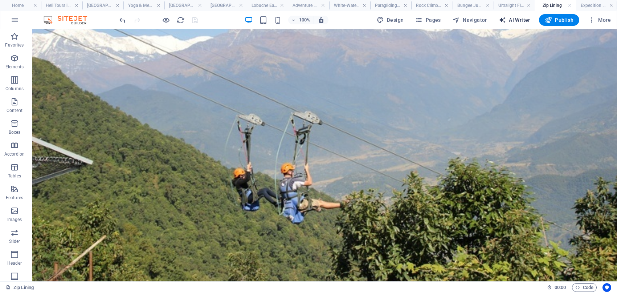
scroll to position [321, 0]
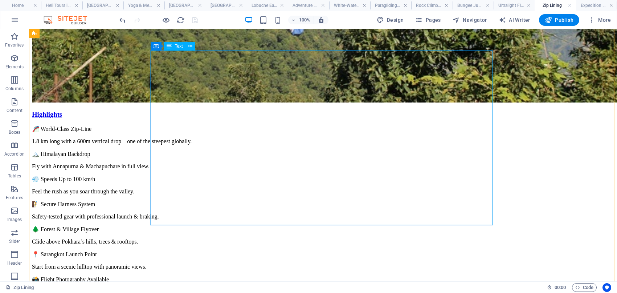
click at [338, 137] on div "🎢 World-Class Zip-Line 1.8 km long with a 600m vertical drop—one of the steepes…" at bounding box center [323, 247] width 582 height 245
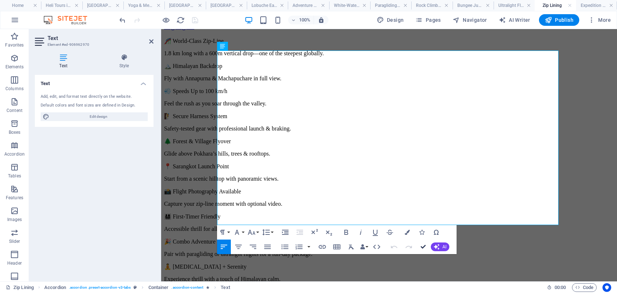
drag, startPoint x: 424, startPoint y: 247, endPoint x: 392, endPoint y: 196, distance: 59.7
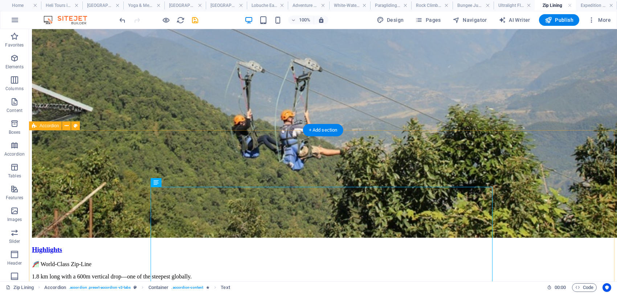
scroll to position [185, 0]
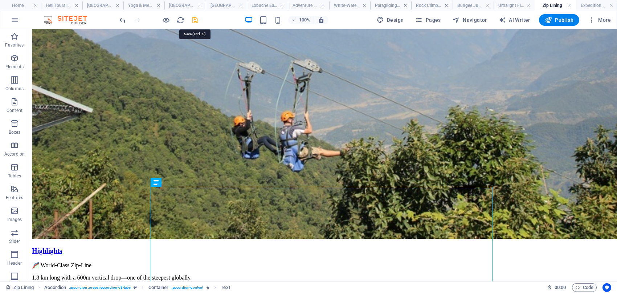
drag, startPoint x: 195, startPoint y: 17, endPoint x: 258, endPoint y: 7, distance: 64.4
click at [195, 17] on icon "save" at bounding box center [195, 20] width 8 height 8
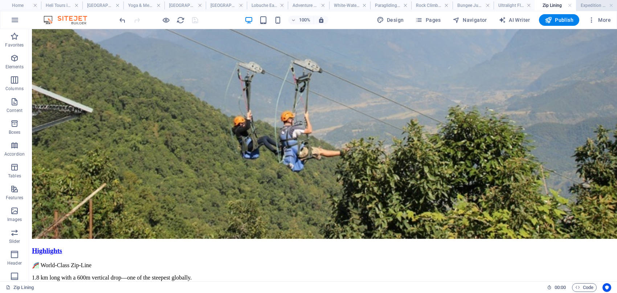
click at [591, 4] on h4 "Expedition – Nepal's Eight-Thousanders" at bounding box center [596, 5] width 41 height 8
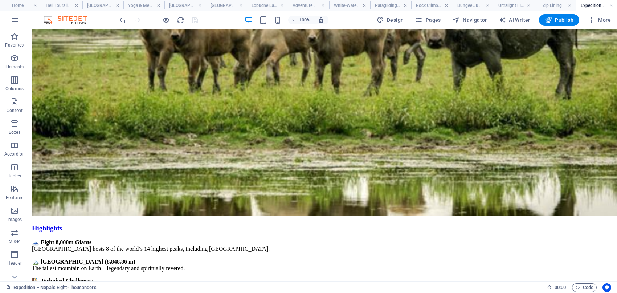
scroll to position [218, 0]
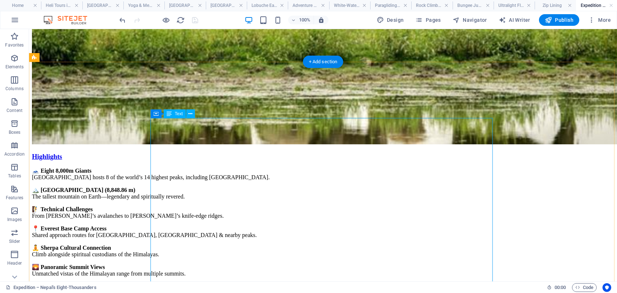
click at [330, 174] on div "🗻 Eight 8,000m Giants Nepal hosts 8 of the world’s 14 highest peaks, including …" at bounding box center [323, 260] width 582 height 187
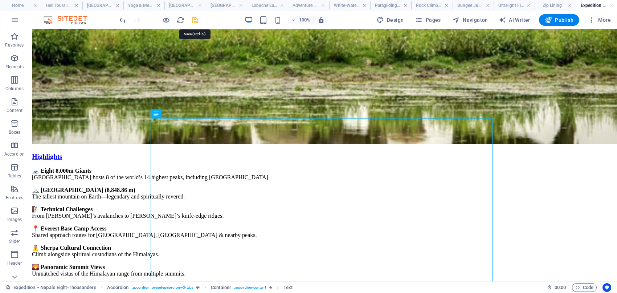
drag, startPoint x: 195, startPoint y: 20, endPoint x: 327, endPoint y: 46, distance: 134.7
click at [195, 20] on icon "save" at bounding box center [195, 20] width 8 height 8
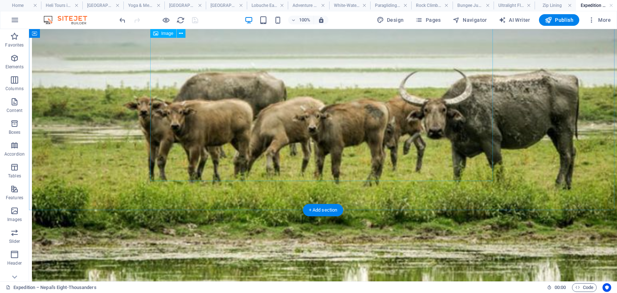
scroll to position [0, 0]
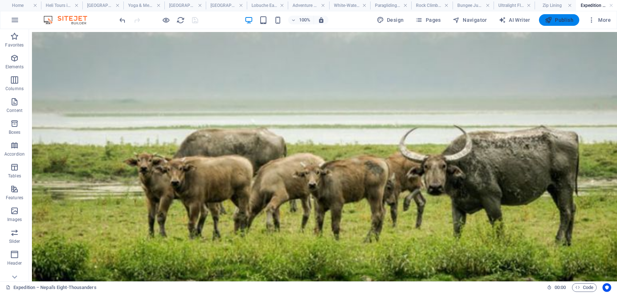
click at [556, 19] on span "Publish" at bounding box center [559, 19] width 29 height 7
